Goal: Check status: Check status

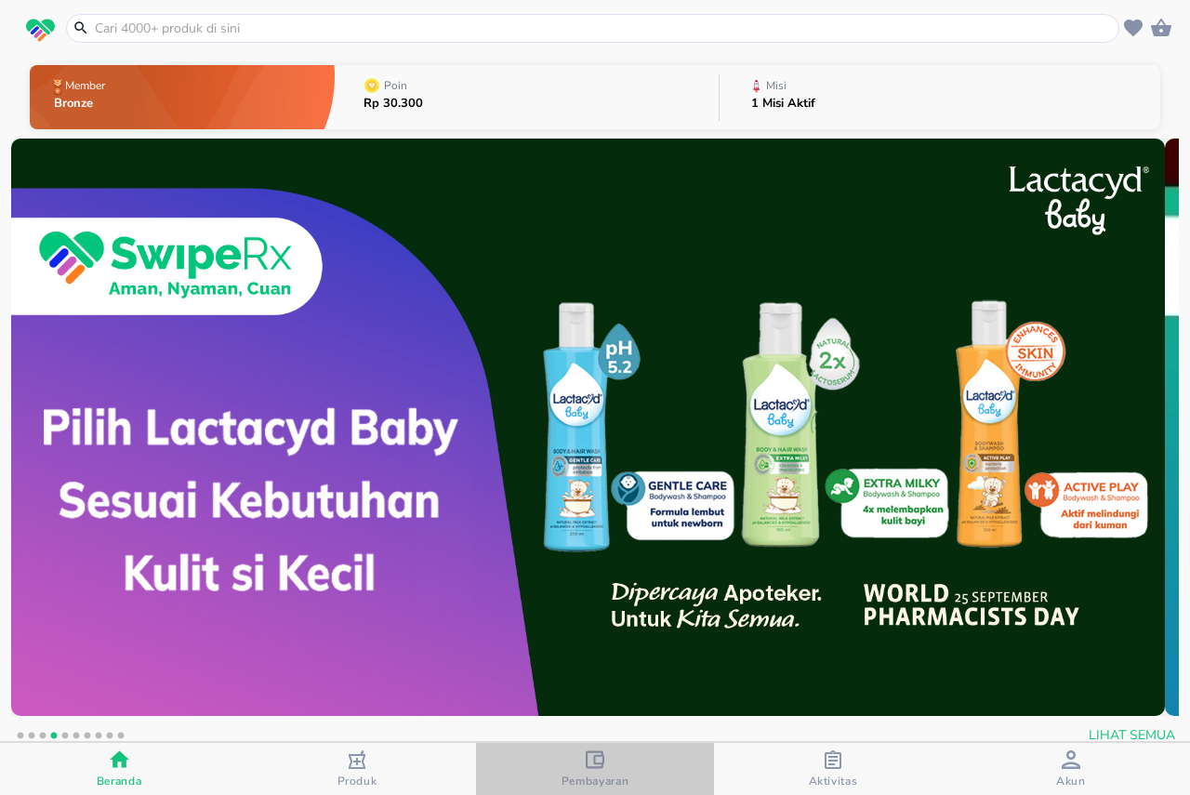
click at [603, 762] on icon "button" at bounding box center [595, 759] width 19 height 18
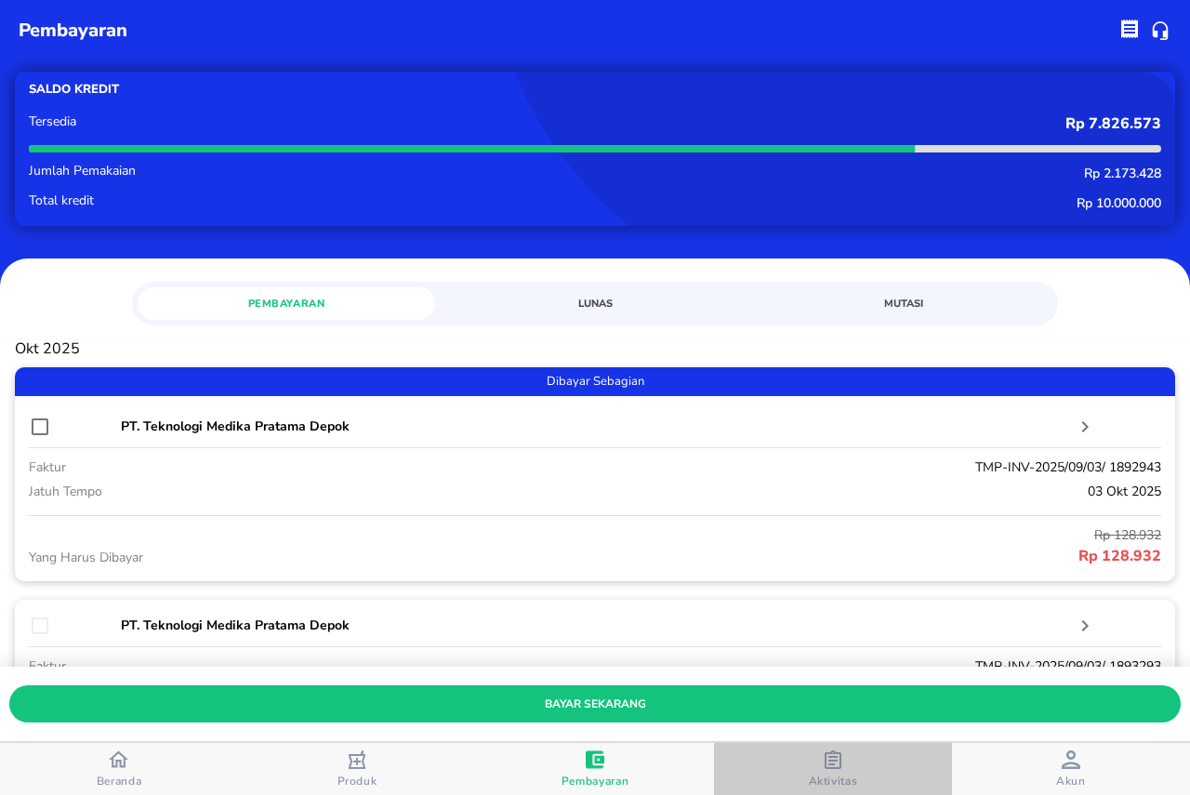
click at [827, 762] on icon "button" at bounding box center [833, 759] width 19 height 19
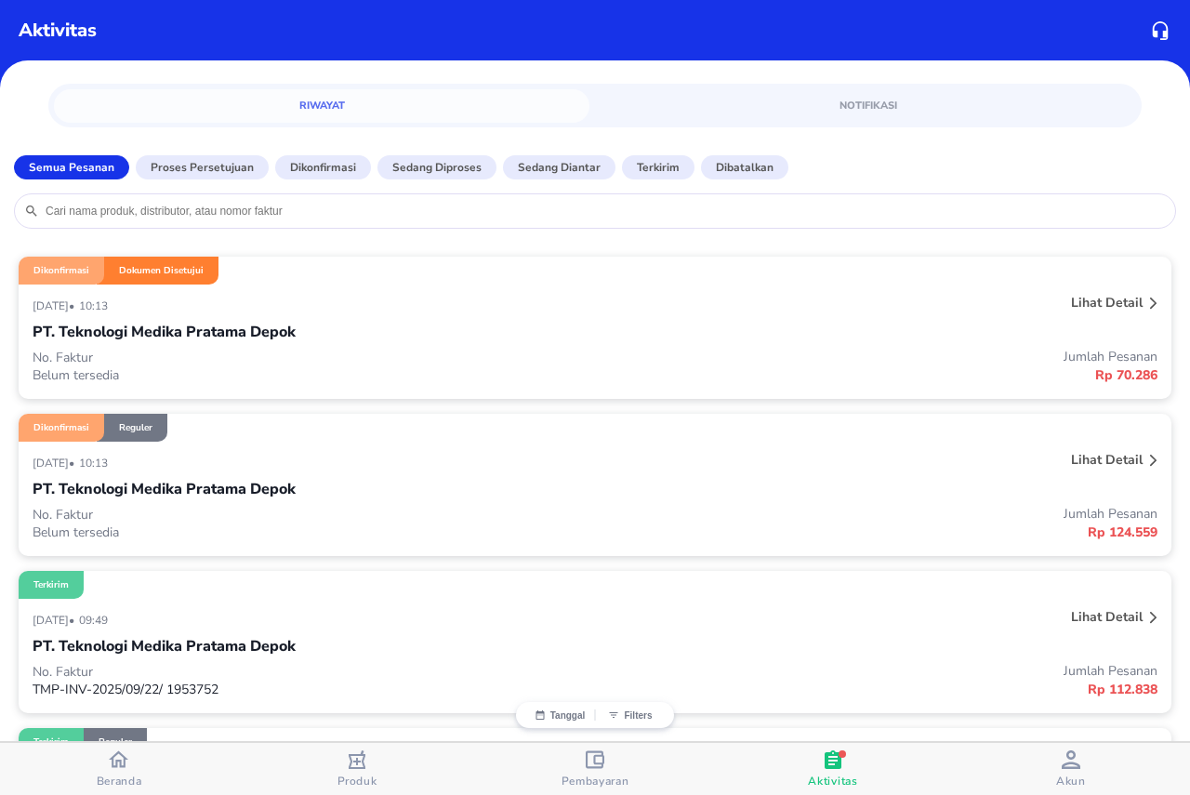
click at [1113, 466] on p "Lihat detail" at bounding box center [1107, 460] width 72 height 18
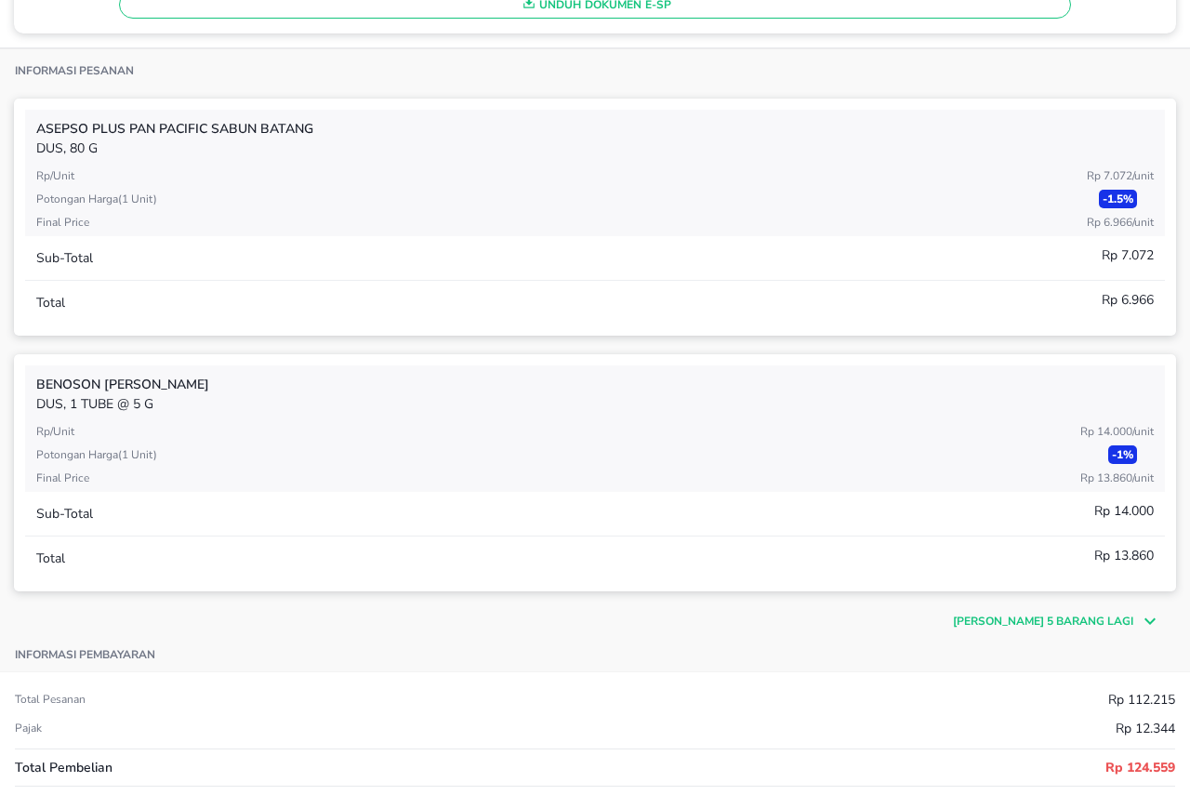
scroll to position [558, 0]
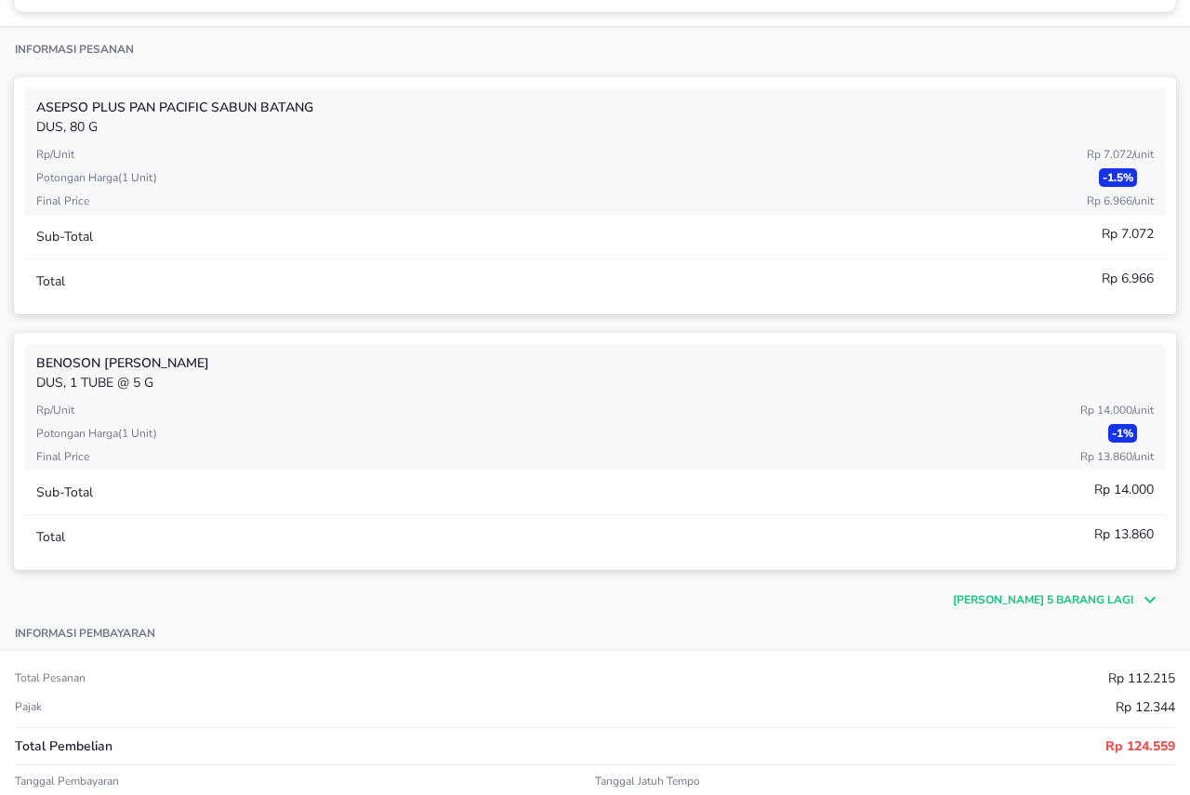
click at [1010, 605] on p "[PERSON_NAME] 5 barang lagi" at bounding box center [1043, 599] width 180 height 17
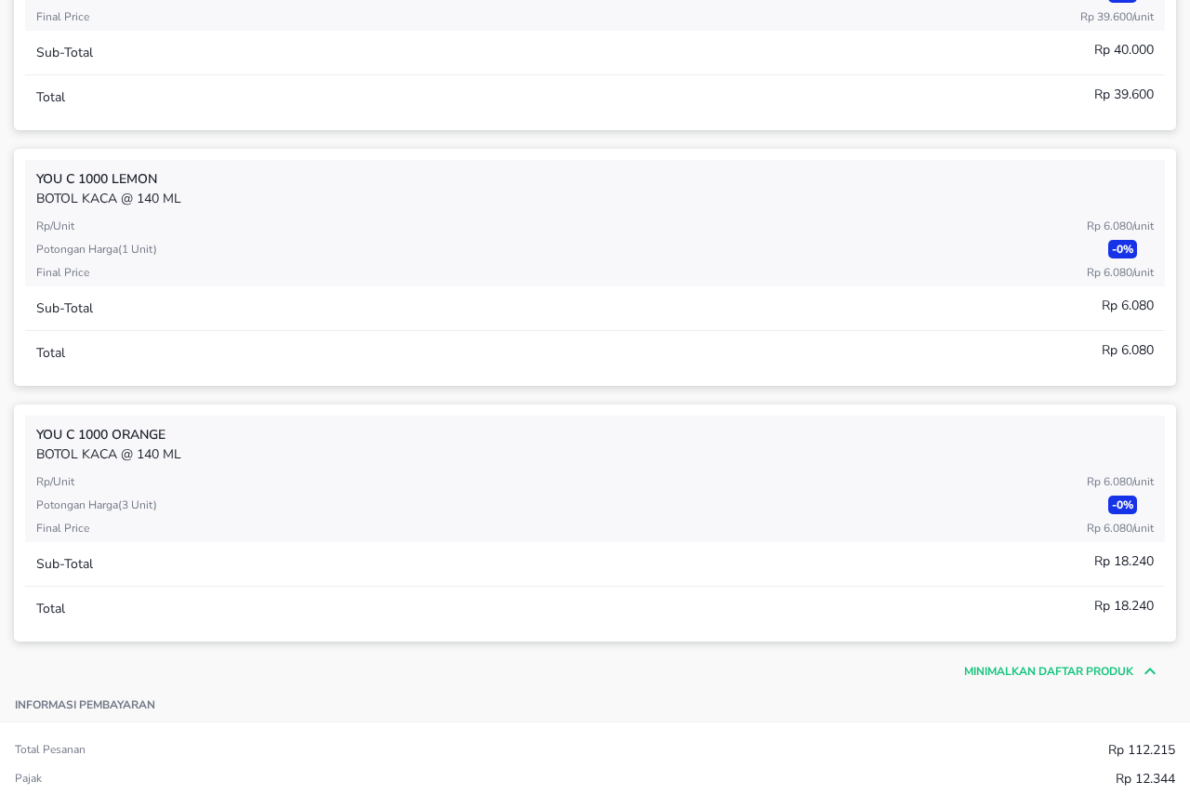
scroll to position [1767, 0]
click at [1004, 669] on p "Minimalkan daftar produk" at bounding box center [1048, 669] width 169 height 17
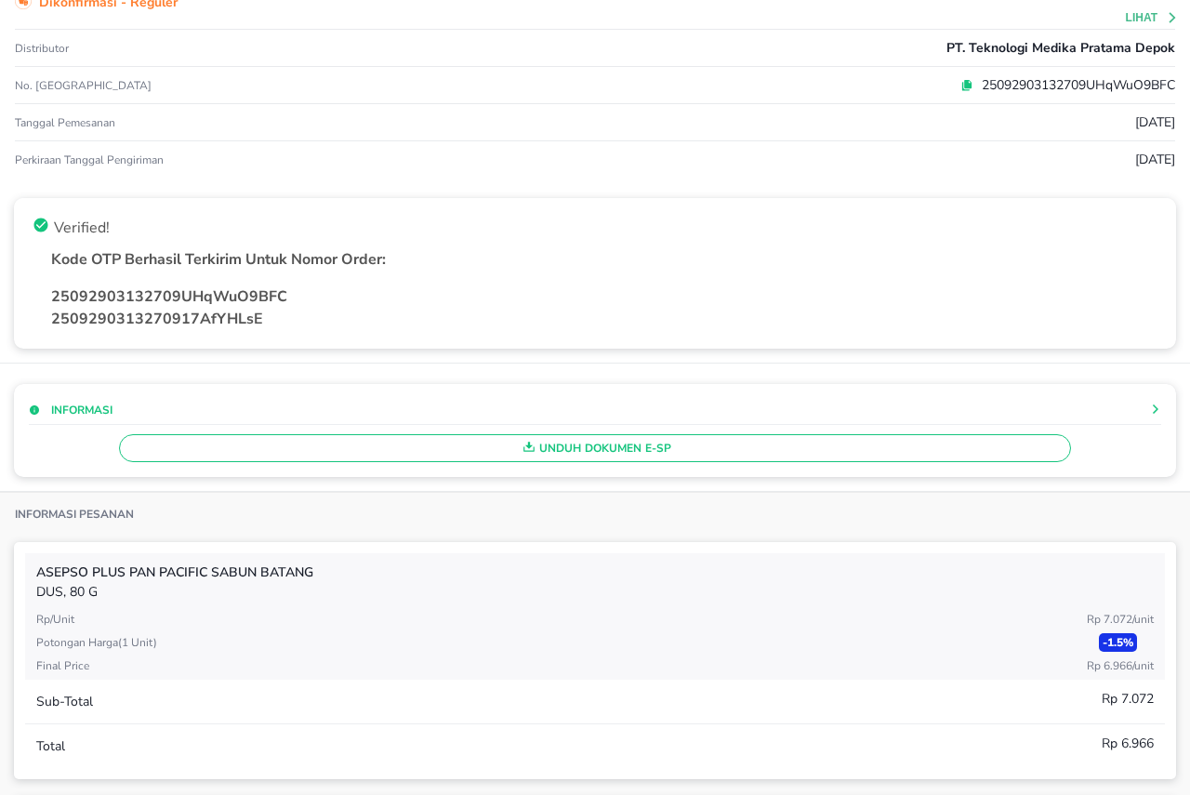
scroll to position [0, 0]
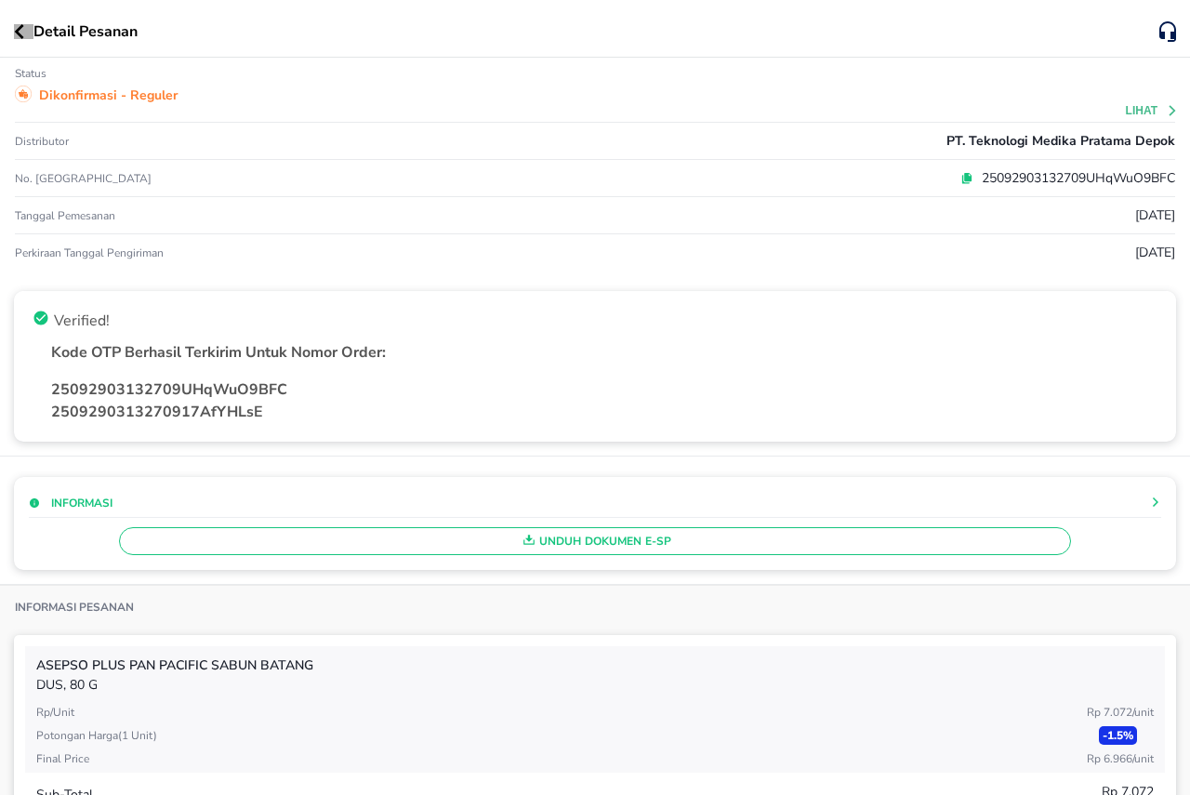
click at [14, 29] on icon "button" at bounding box center [19, 31] width 10 height 15
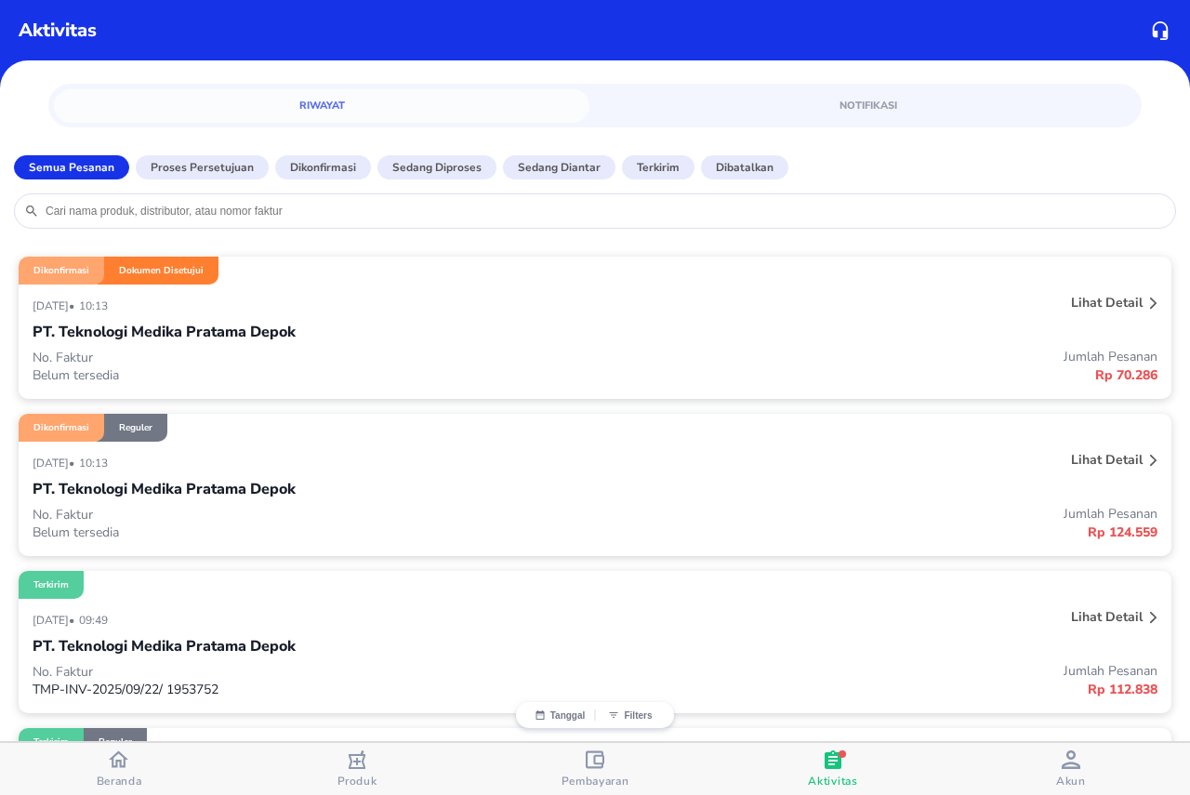
click at [1125, 301] on p "Lihat detail" at bounding box center [1107, 303] width 72 height 18
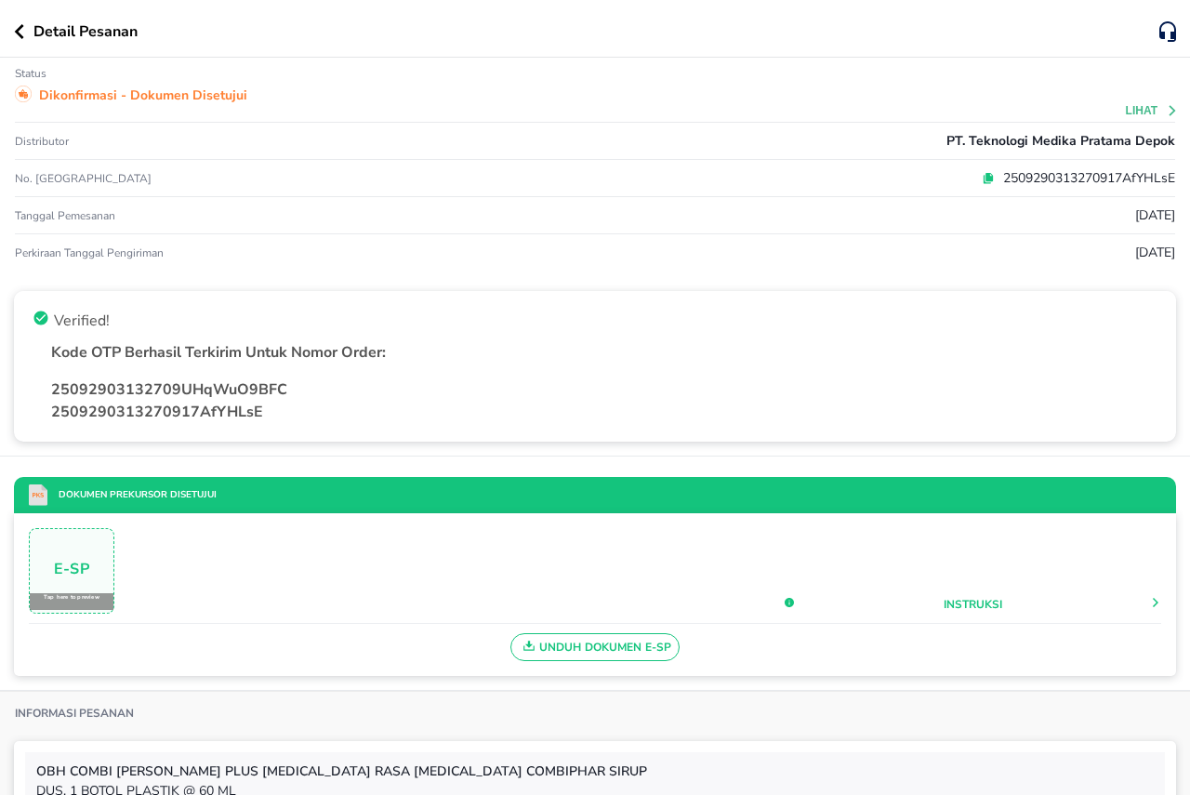
click at [13, 35] on div "Detail Pesanan" at bounding box center [595, 29] width 1190 height 58
